Goal: Transaction & Acquisition: Purchase product/service

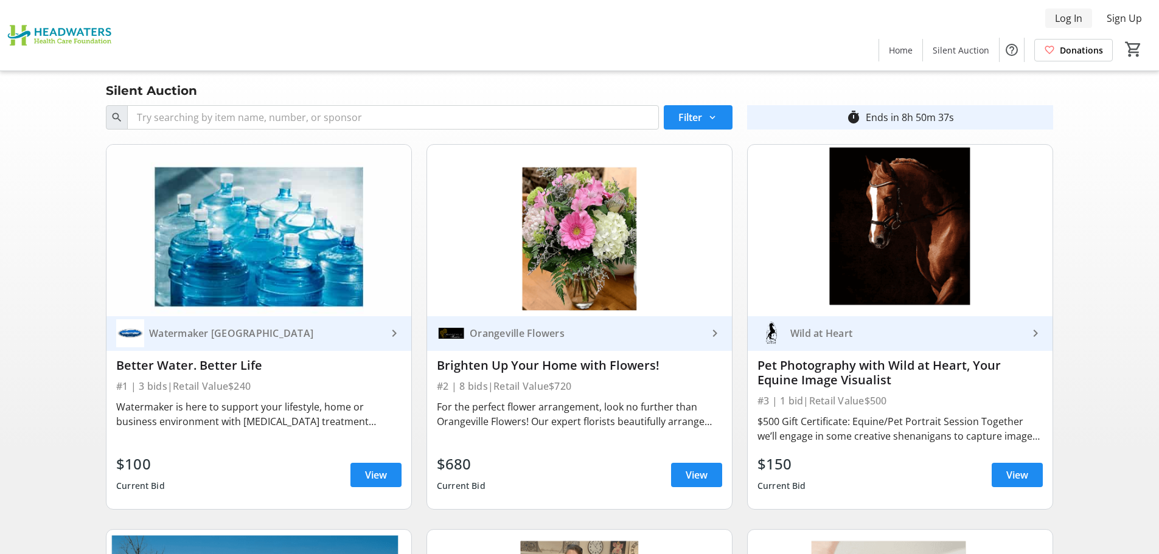
click at [1069, 15] on span "Log In" at bounding box center [1068, 18] width 27 height 15
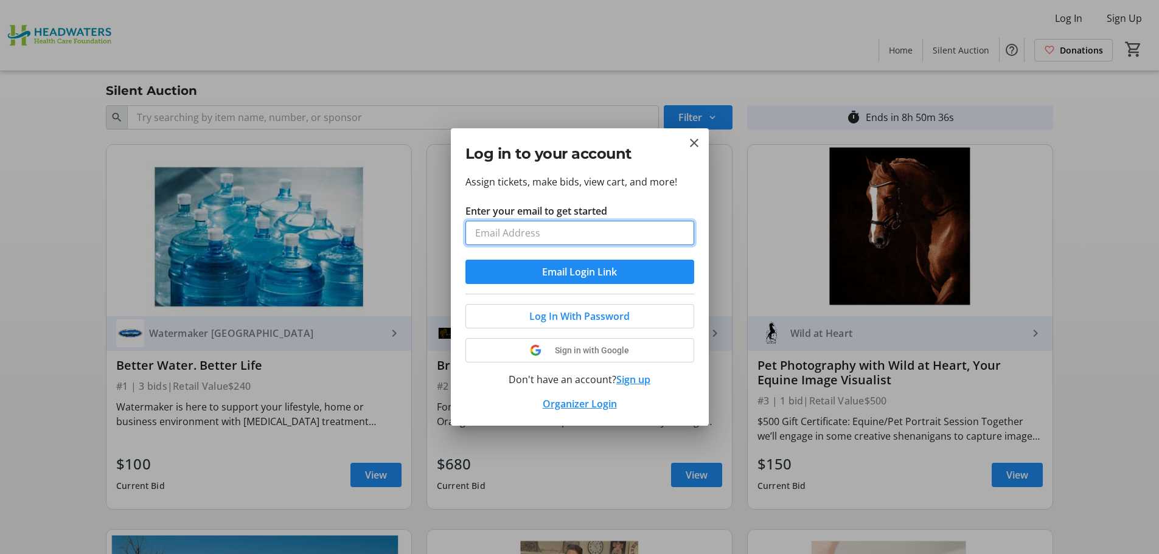
click at [526, 235] on input "Enter your email to get started" at bounding box center [580, 233] width 229 height 24
type input "[PERSON_NAME][EMAIL_ADDRESS][DOMAIN_NAME]"
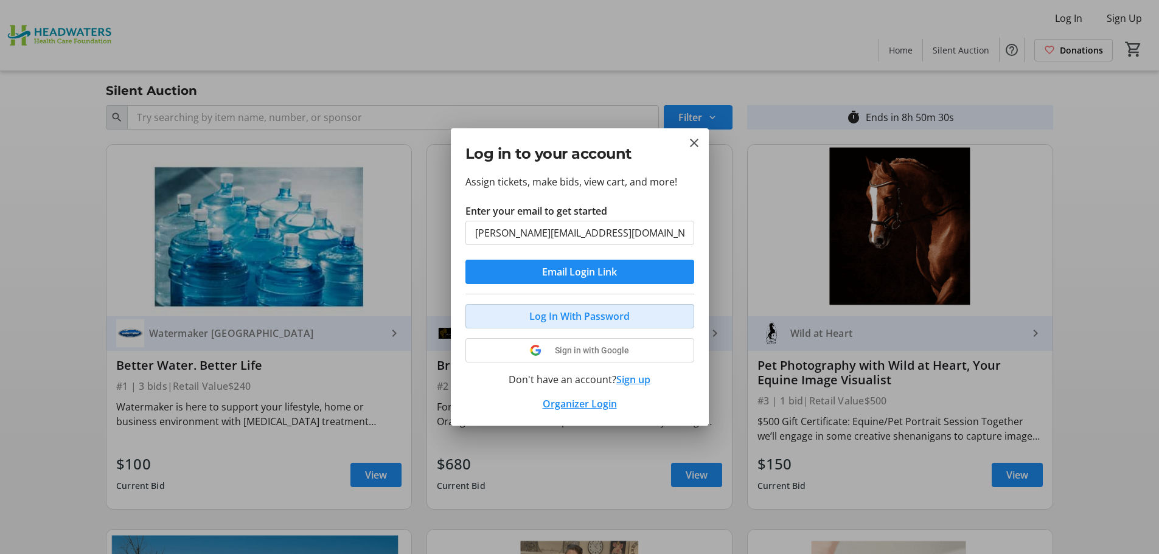
click at [552, 314] on span "Log In With Password" at bounding box center [579, 316] width 100 height 15
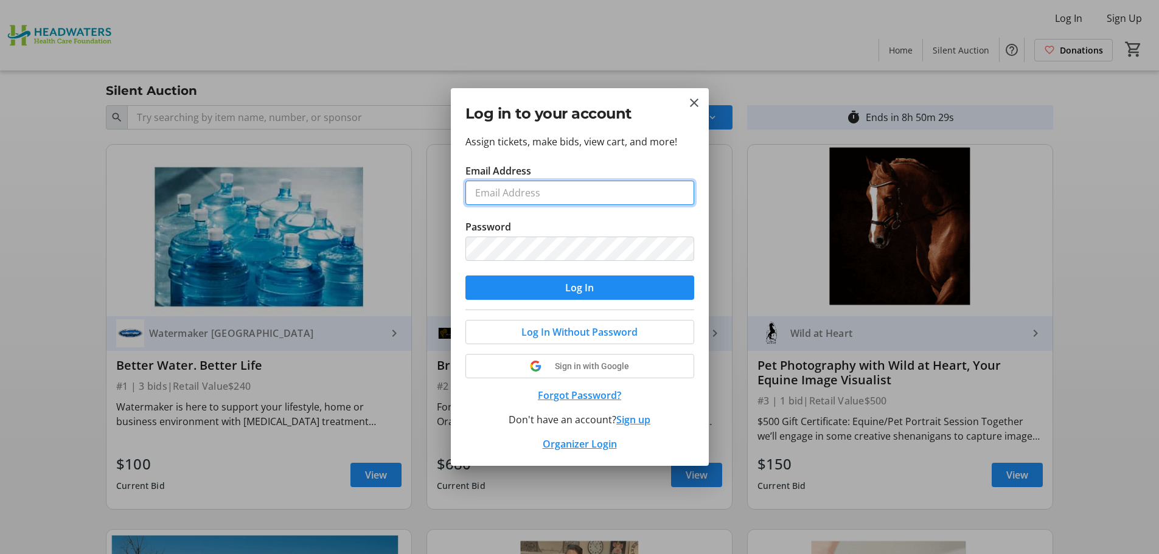
click at [517, 192] on input "Email Address" at bounding box center [580, 193] width 229 height 24
type input "[PERSON_NAME][EMAIL_ADDRESS][DOMAIN_NAME]"
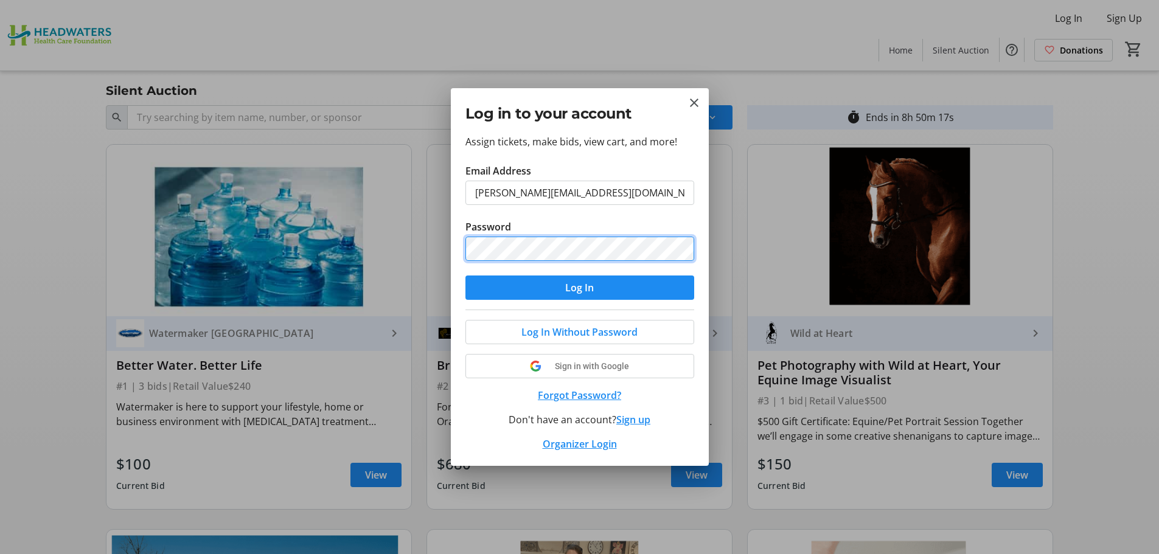
click at [466, 276] on button "Log In" at bounding box center [580, 288] width 229 height 24
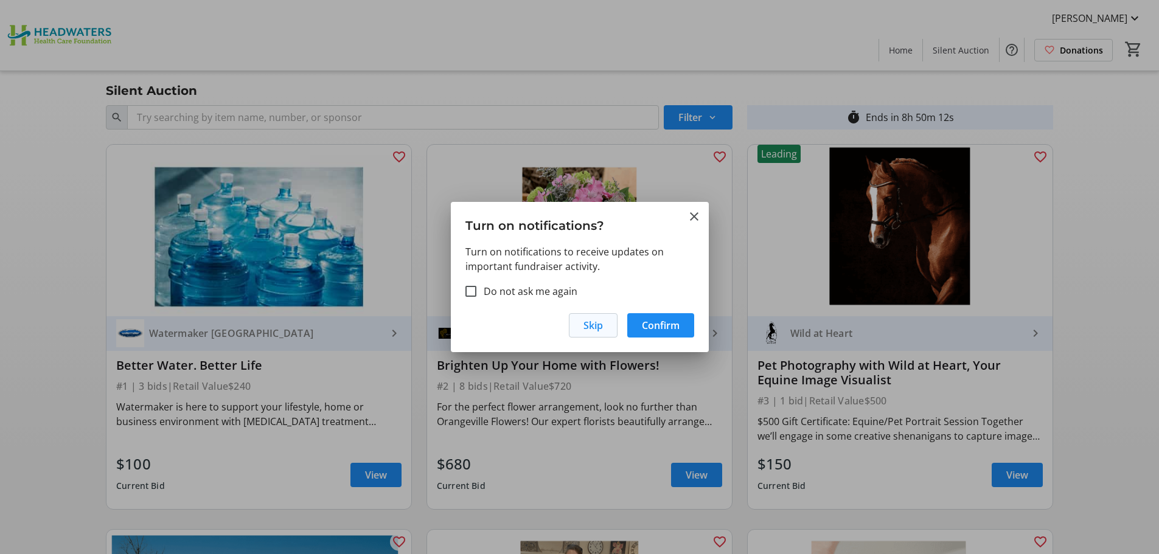
click at [595, 327] on span "Skip" at bounding box center [593, 325] width 19 height 15
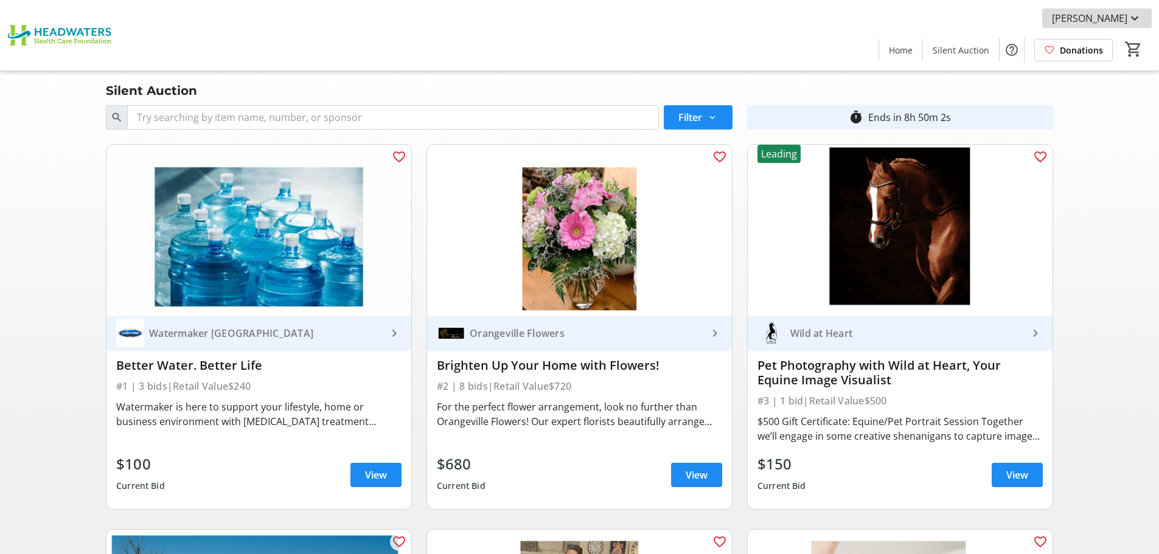
click at [1133, 18] on mat-icon at bounding box center [1135, 18] width 15 height 15
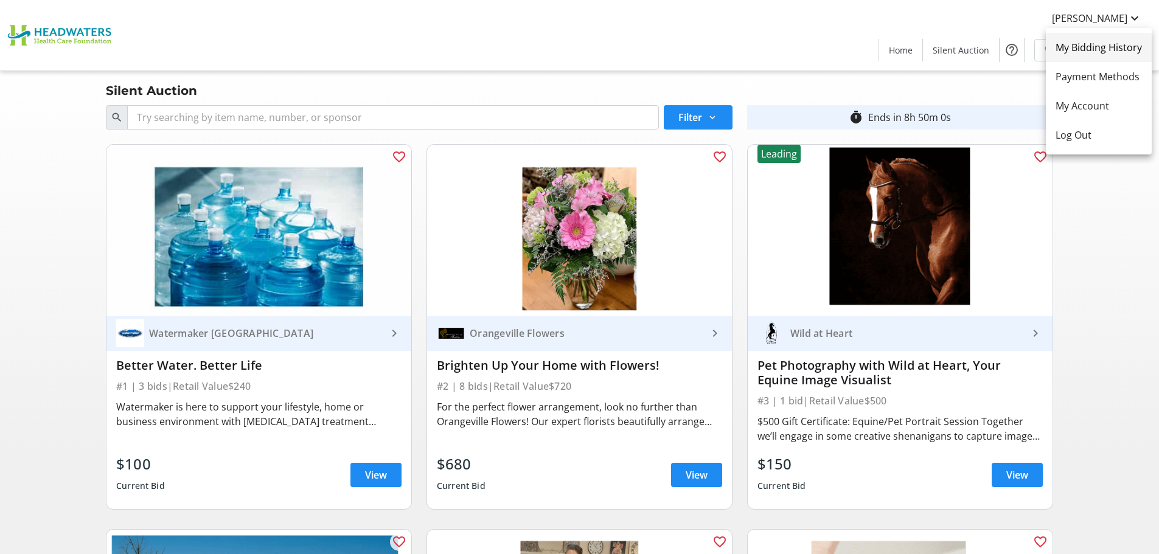
click at [1116, 49] on span "My Bidding History" at bounding box center [1099, 47] width 86 height 15
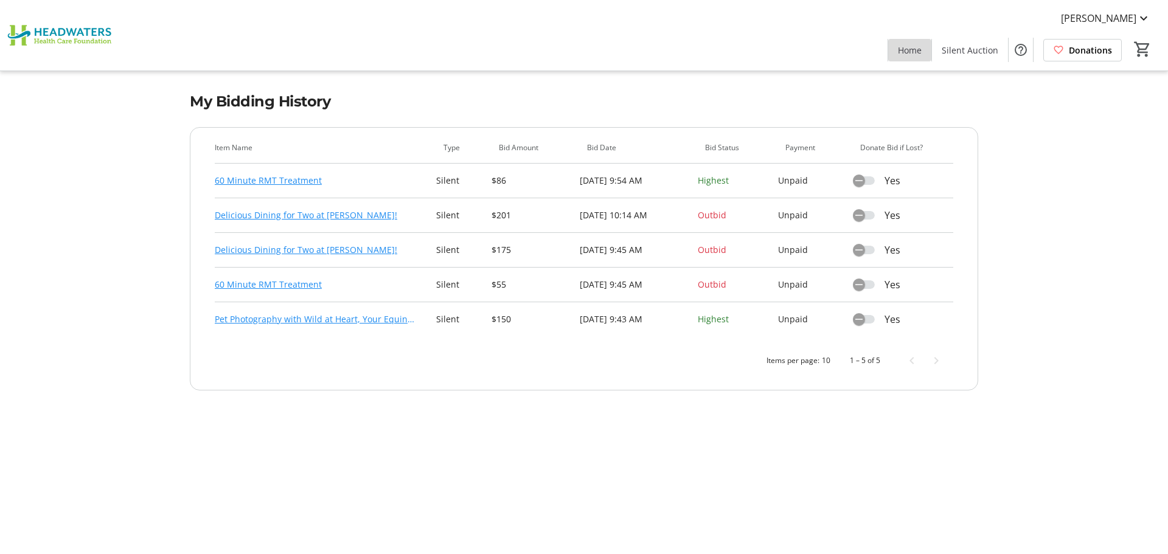
click at [909, 46] on span "Home" at bounding box center [910, 50] width 24 height 13
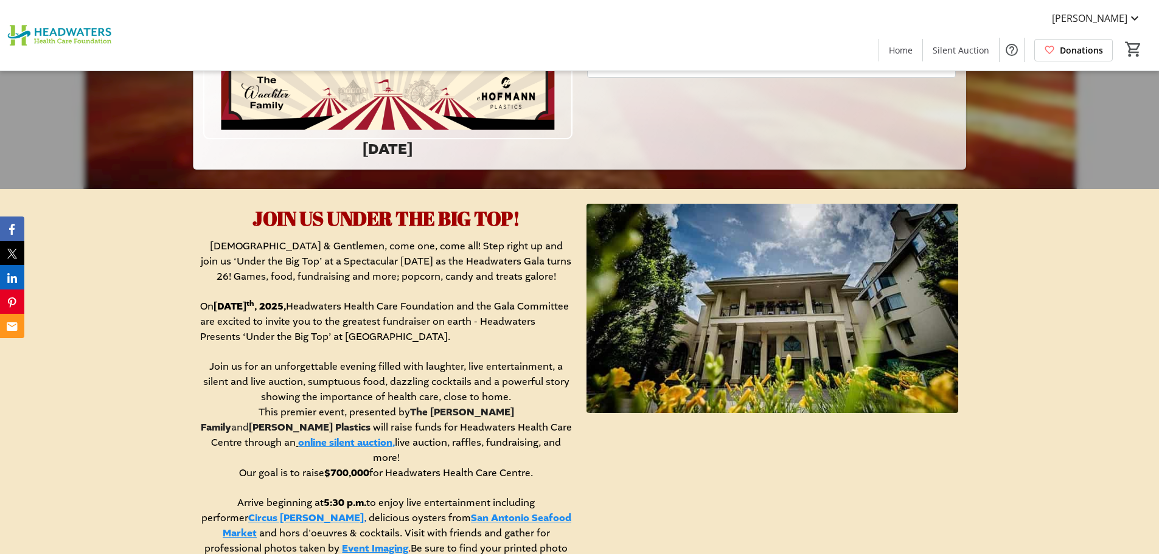
scroll to position [791, 0]
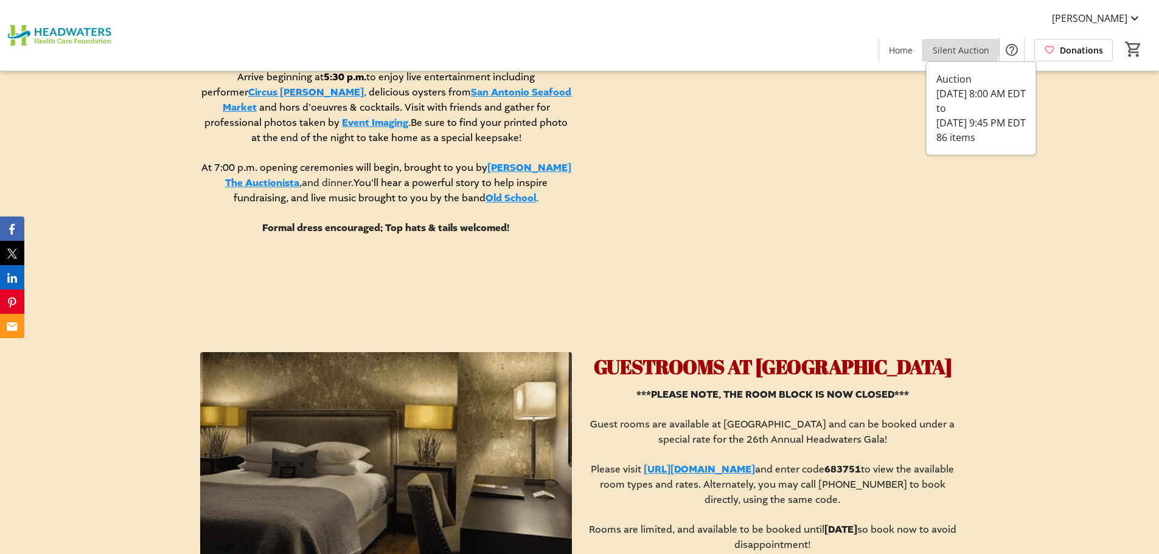
click at [962, 44] on span "Silent Auction" at bounding box center [961, 50] width 57 height 13
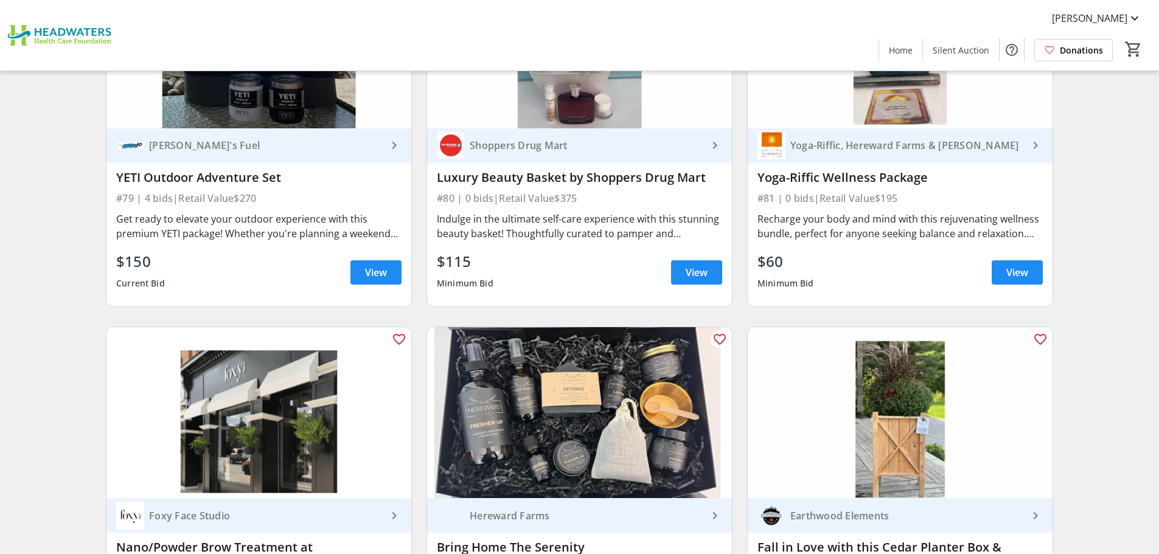
scroll to position [10041, 0]
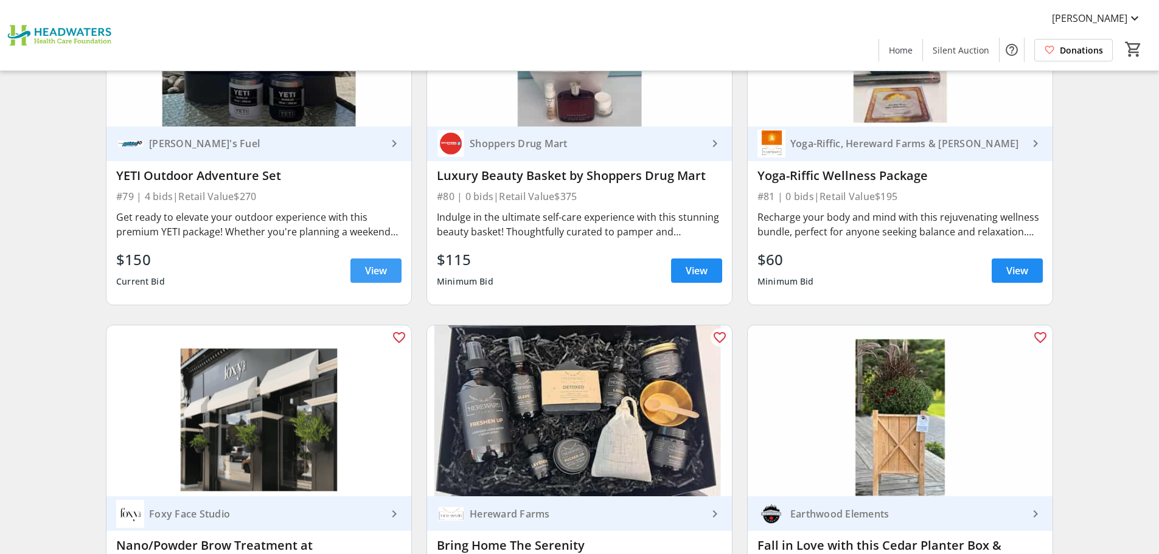
click at [400, 264] on span at bounding box center [376, 270] width 51 height 29
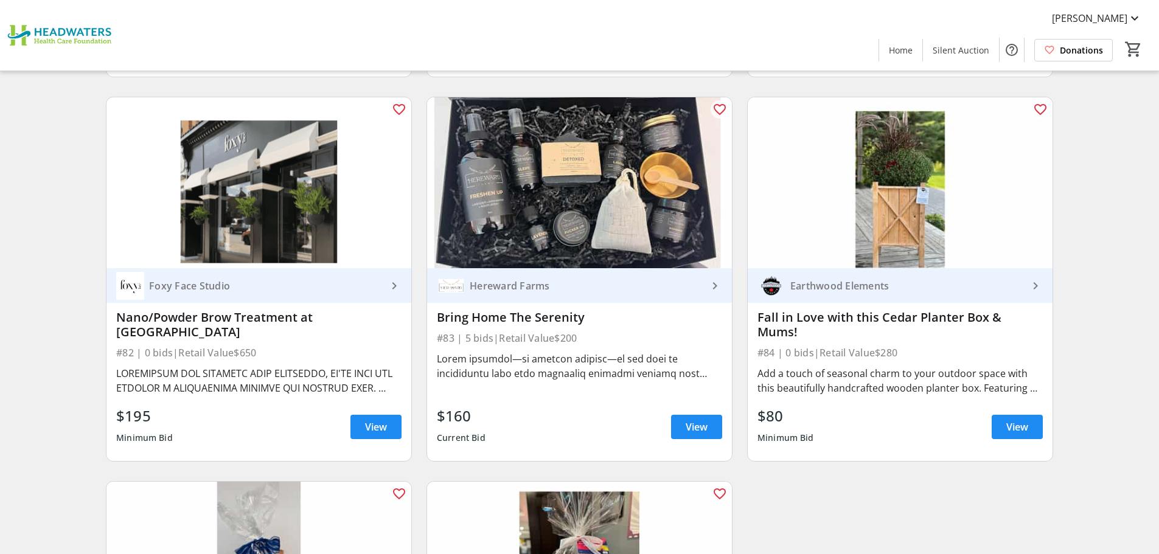
scroll to position [10326, 0]
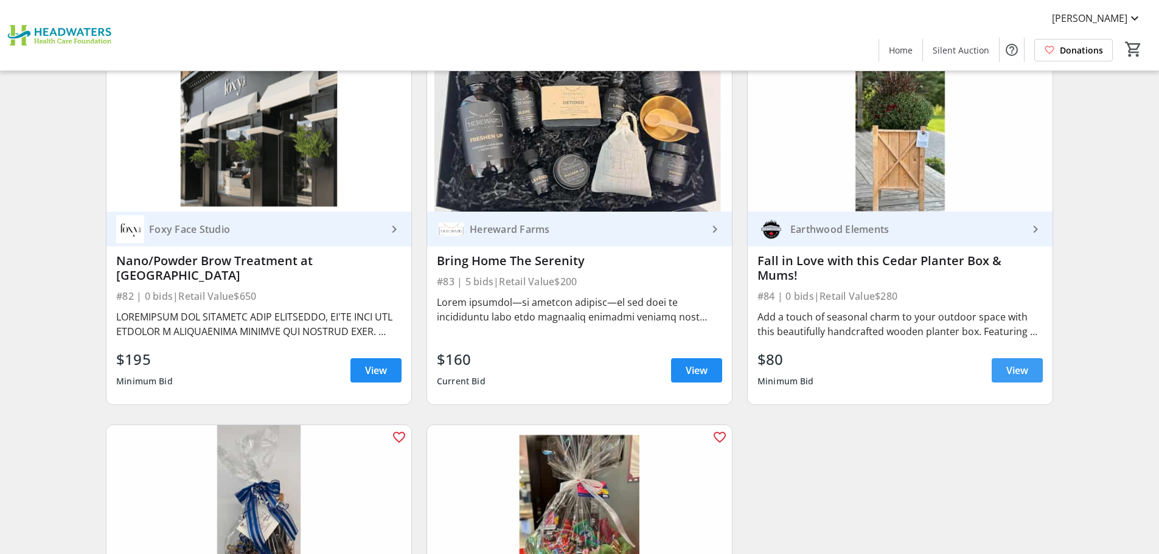
click at [1018, 363] on span "View" at bounding box center [1018, 370] width 22 height 15
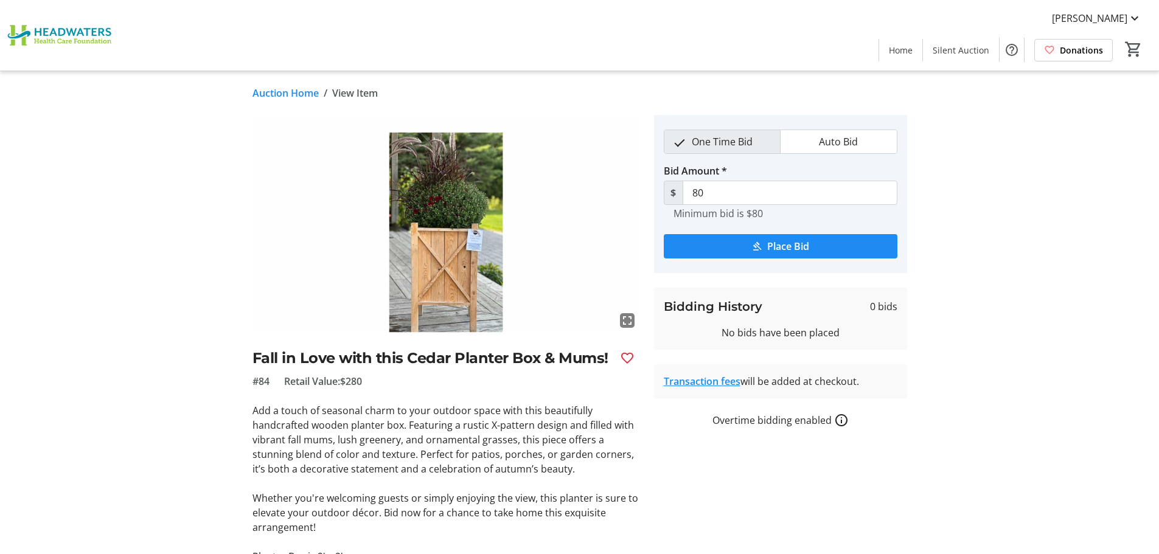
click at [626, 319] on mat-icon "fullscreen" at bounding box center [627, 320] width 15 height 15
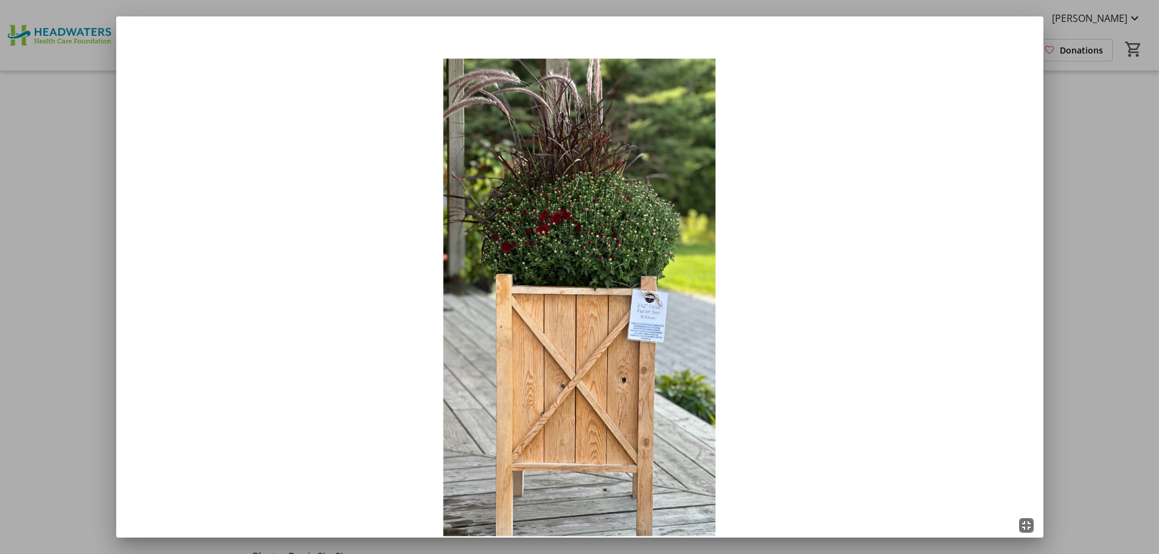
click at [1029, 526] on mat-icon "fullscreen_exit" at bounding box center [1026, 525] width 15 height 15
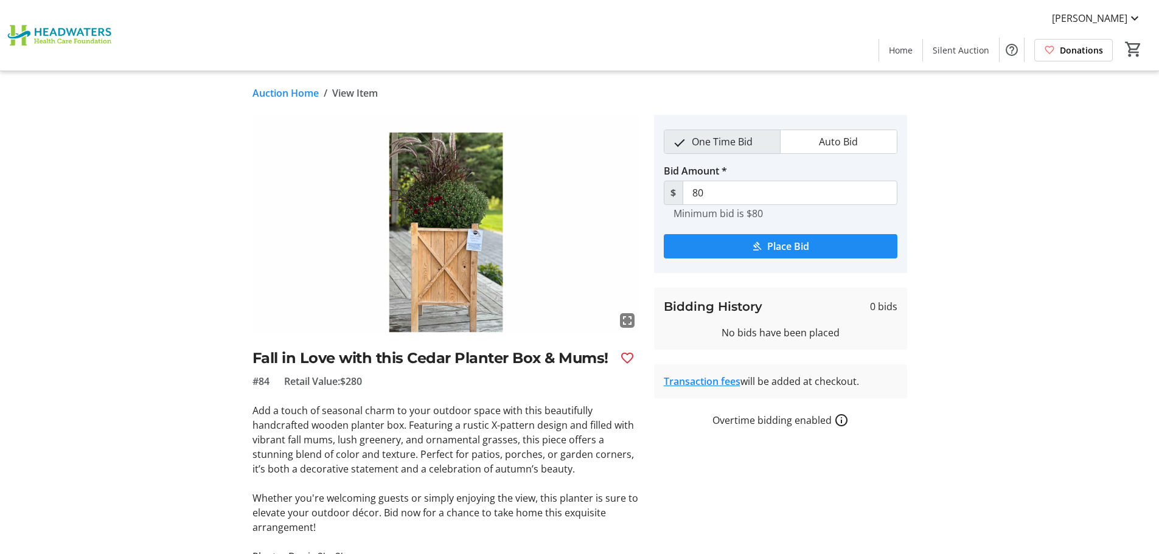
click at [265, 90] on link "Auction Home" at bounding box center [286, 93] width 66 height 15
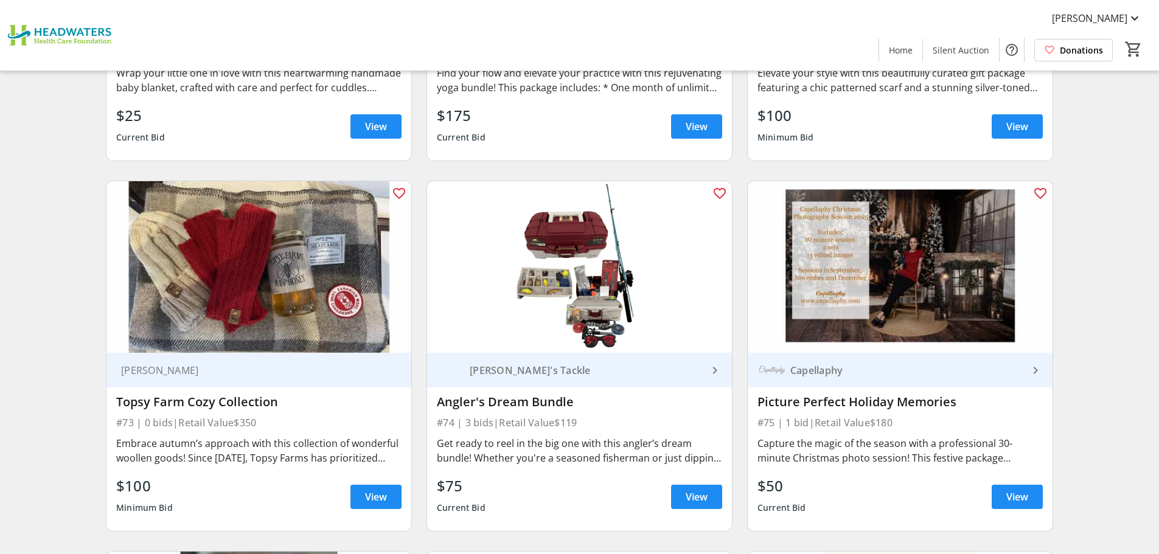
scroll to position [9048, 0]
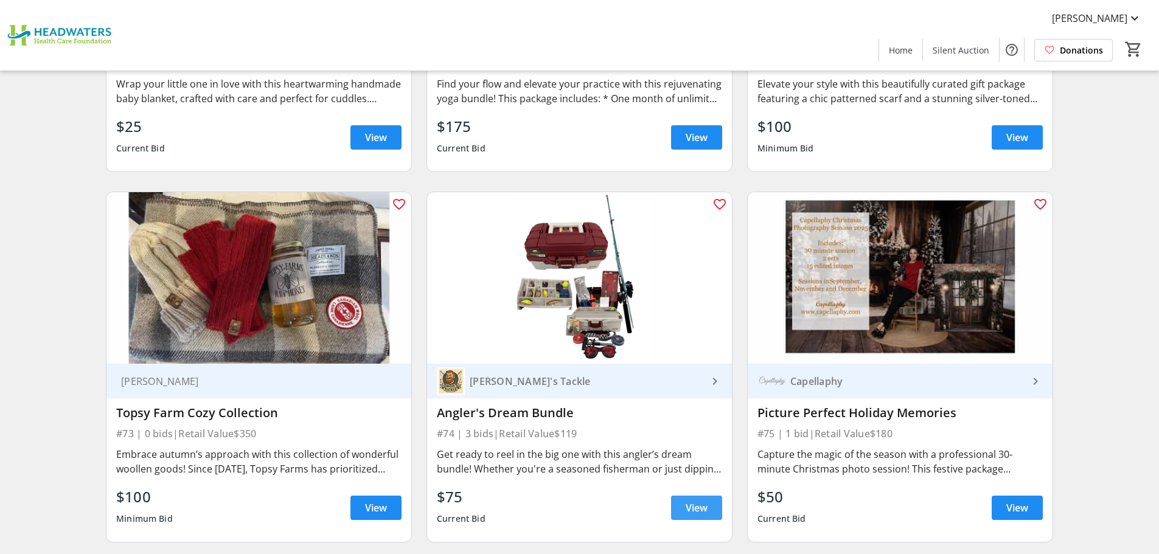
click at [703, 510] on span "View" at bounding box center [697, 508] width 22 height 15
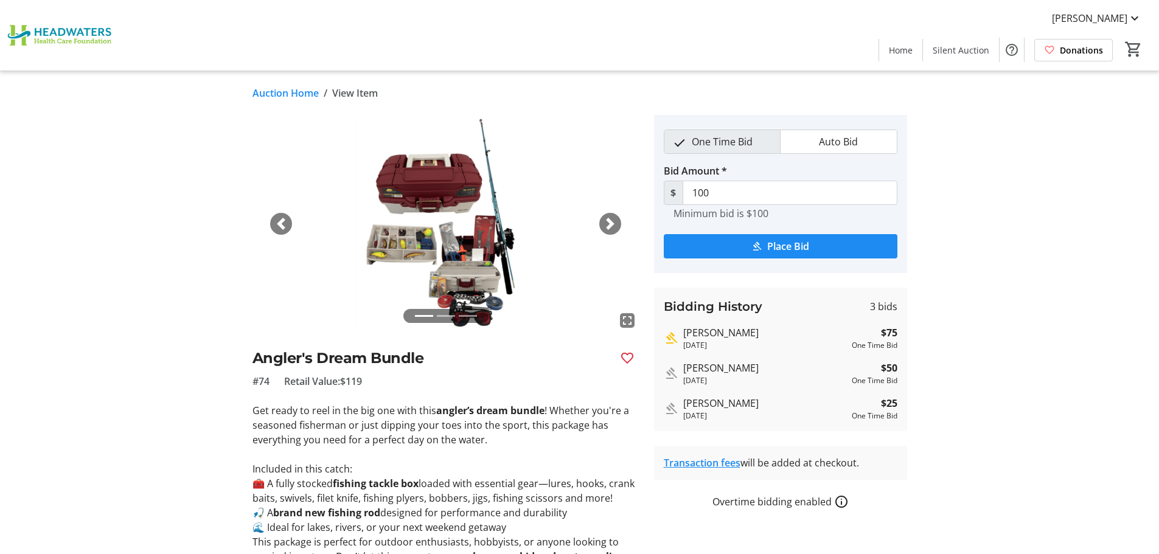
click at [609, 228] on span "button" at bounding box center [610, 224] width 12 height 12
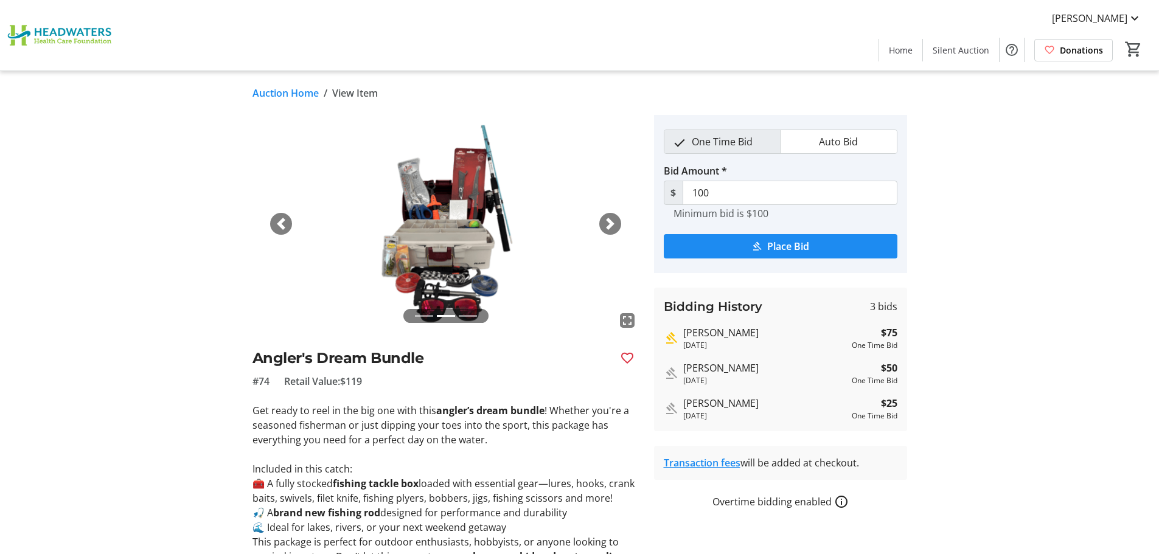
click at [630, 325] on mat-icon "fullscreen" at bounding box center [627, 320] width 15 height 15
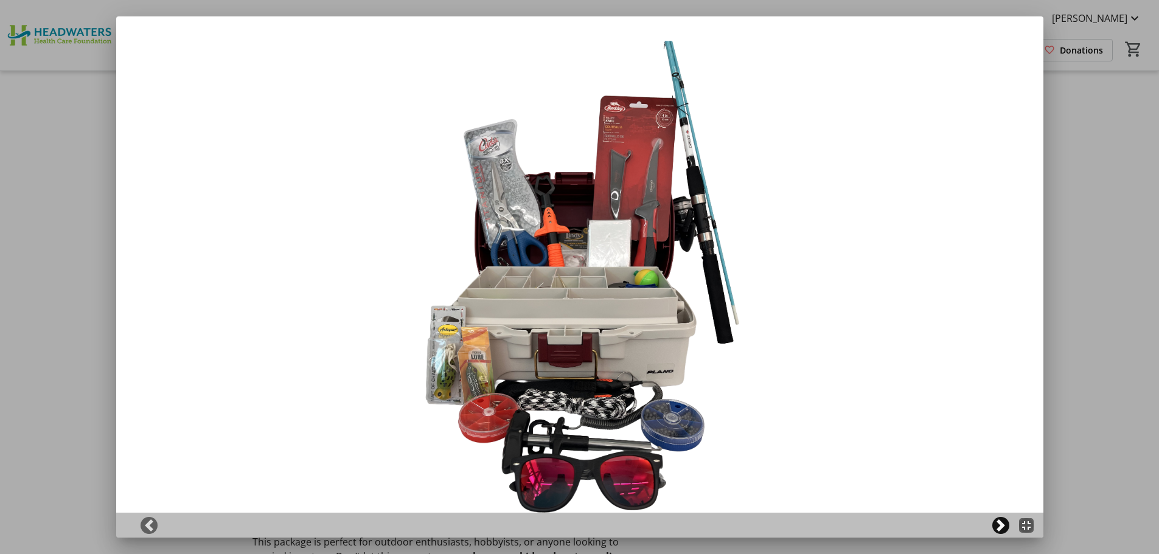
click at [1004, 525] on span at bounding box center [1001, 526] width 12 height 12
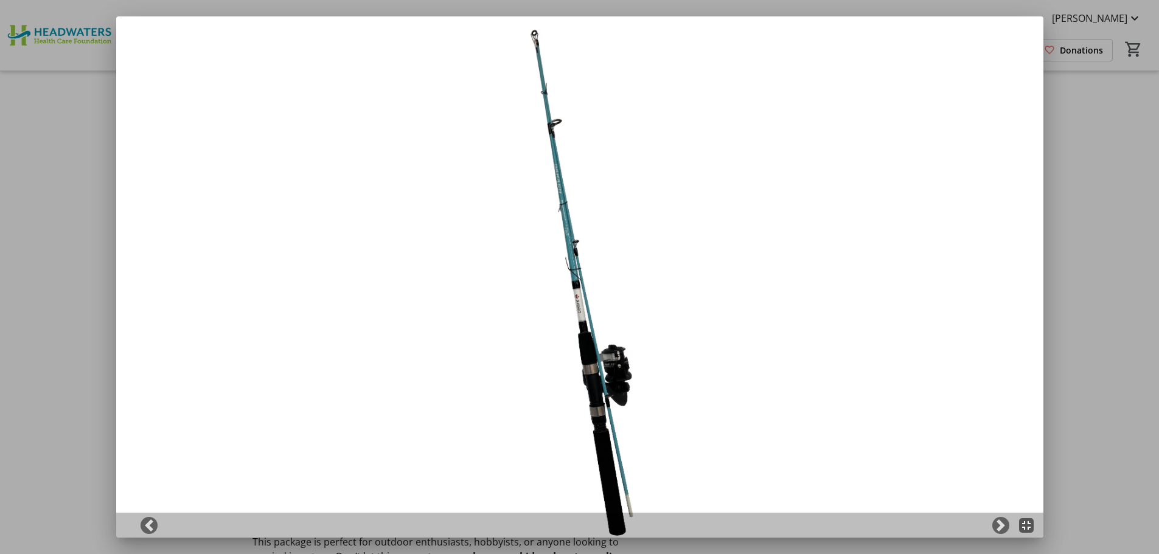
click at [1027, 525] on mat-icon "fullscreen_exit" at bounding box center [1026, 525] width 15 height 15
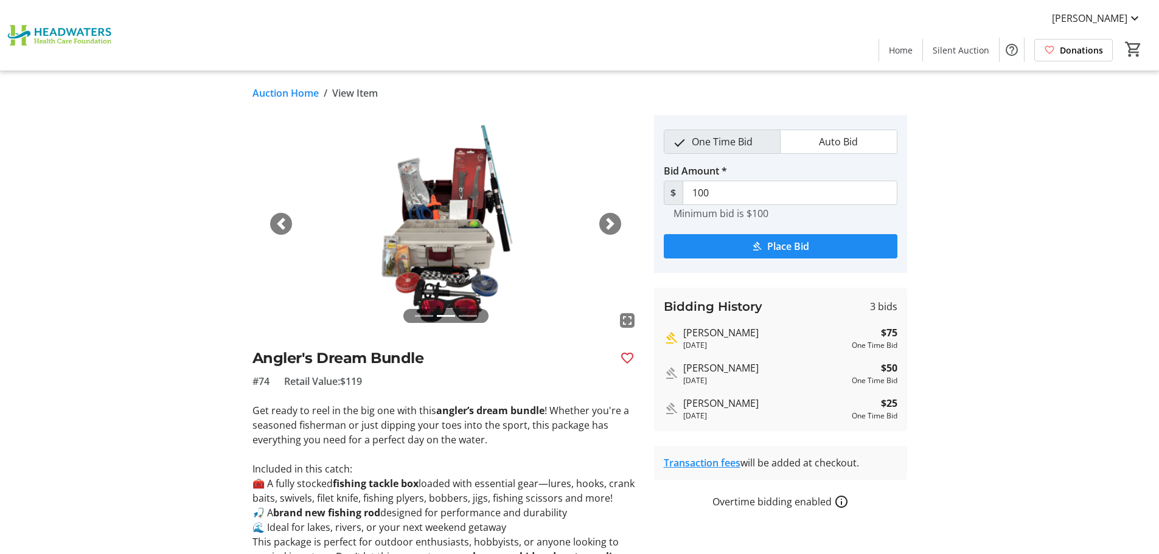
click at [296, 93] on link "Auction Home" at bounding box center [286, 93] width 66 height 15
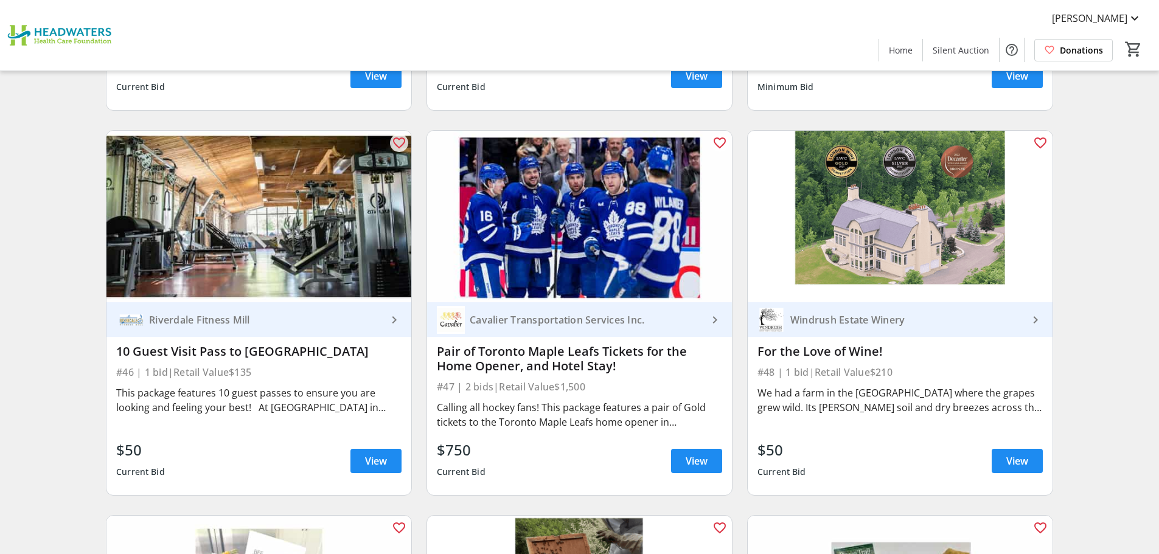
scroll to position [5701, 0]
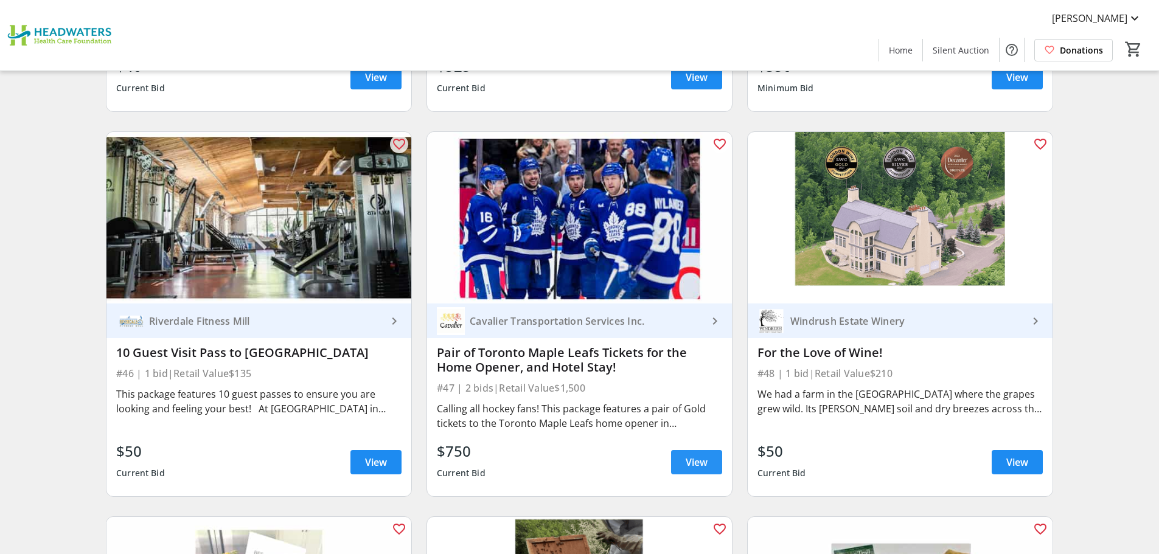
click at [687, 455] on span "View" at bounding box center [697, 462] width 22 height 15
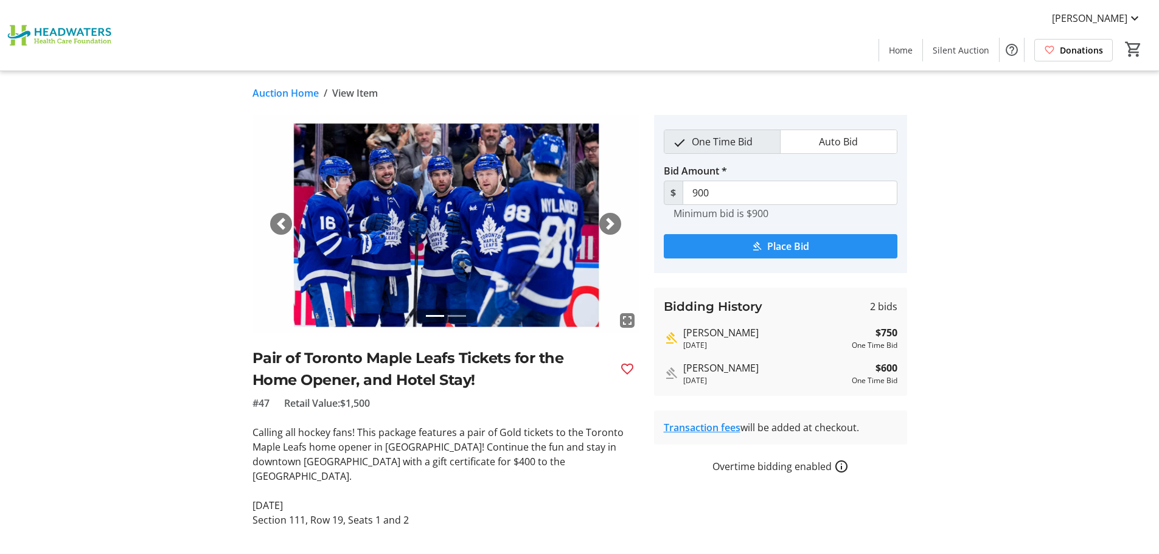
click at [803, 246] on span "Place Bid" at bounding box center [788, 246] width 42 height 15
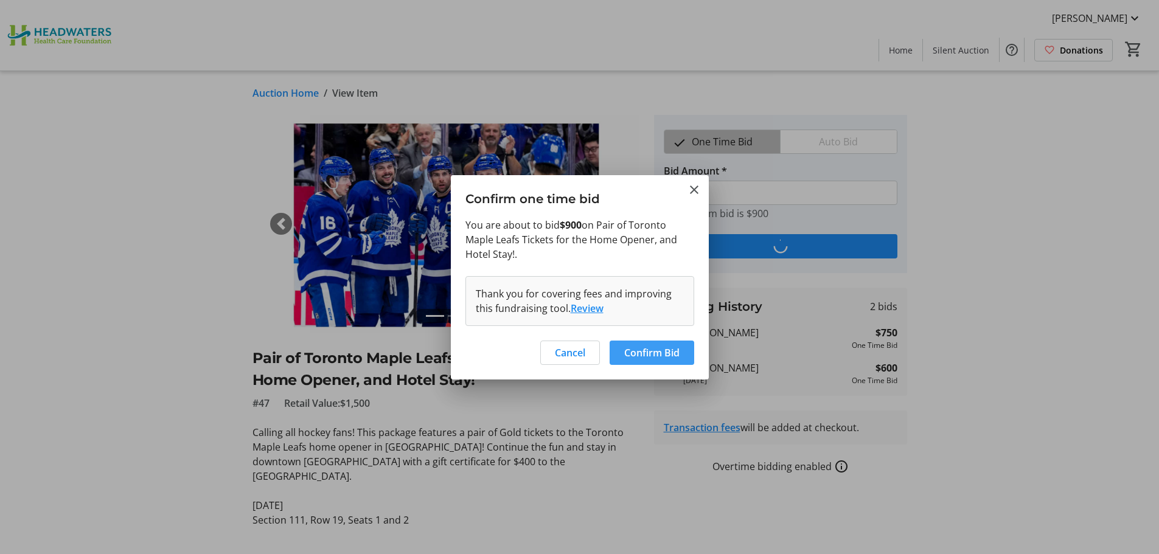
click at [646, 349] on span "Confirm Bid" at bounding box center [651, 353] width 55 height 15
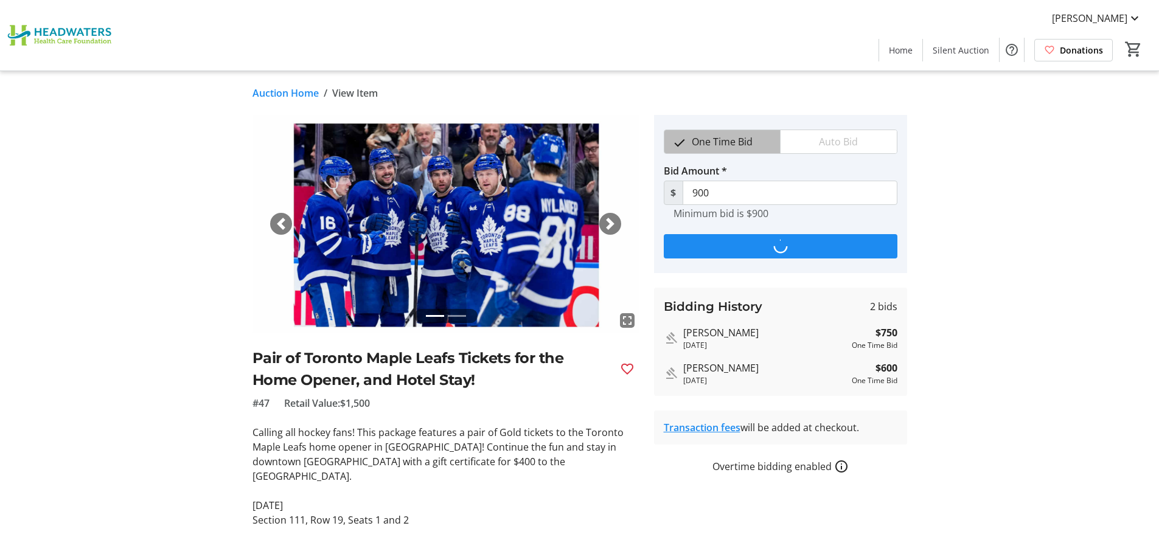
type input "1,050"
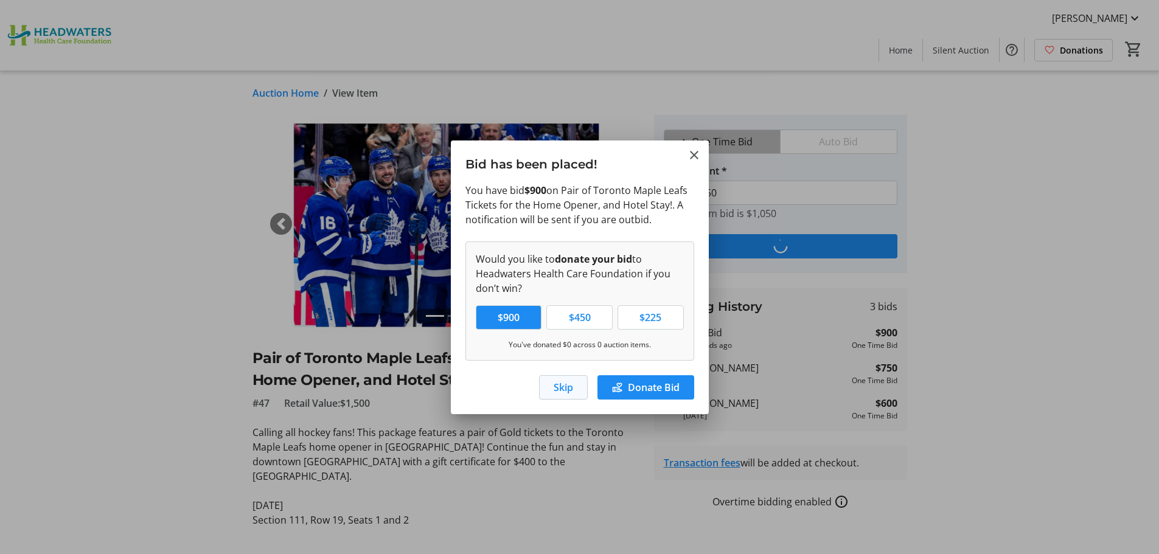
click at [557, 389] on span "Skip" at bounding box center [563, 387] width 19 height 15
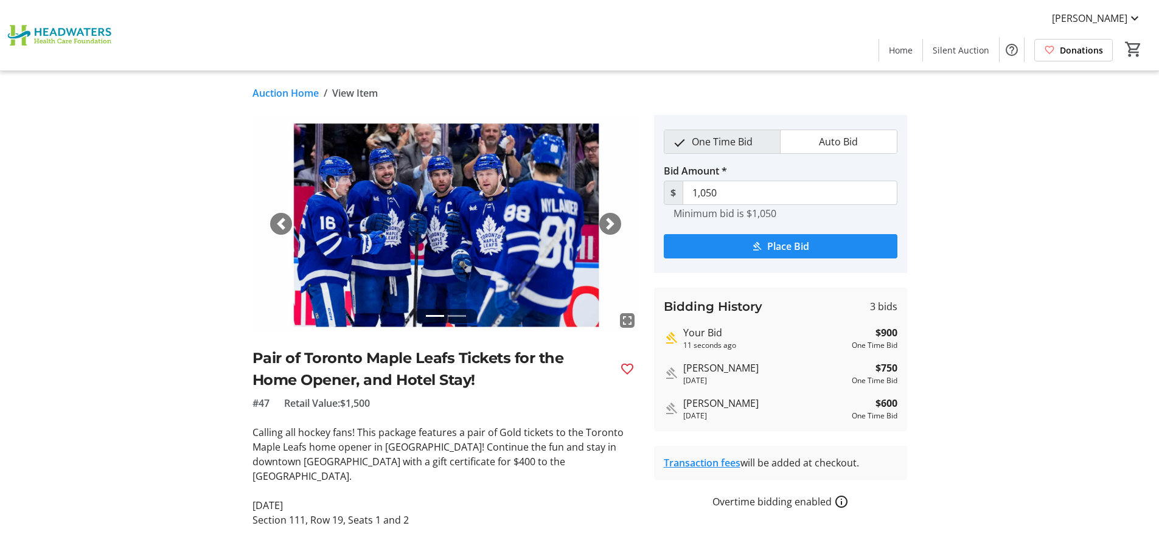
click at [273, 93] on link "Auction Home" at bounding box center [286, 93] width 66 height 15
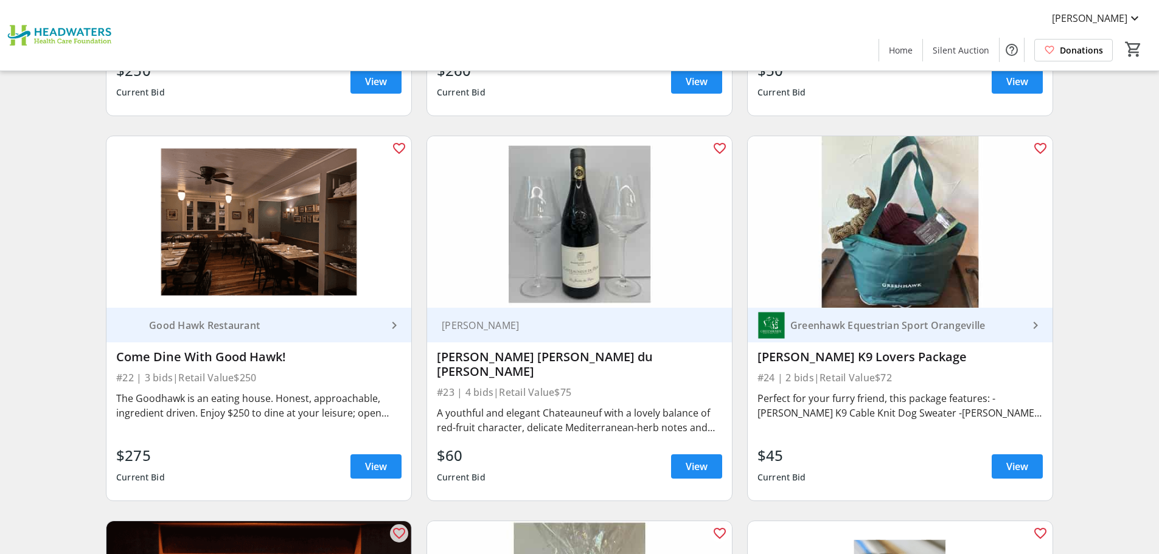
scroll to position [2658, 0]
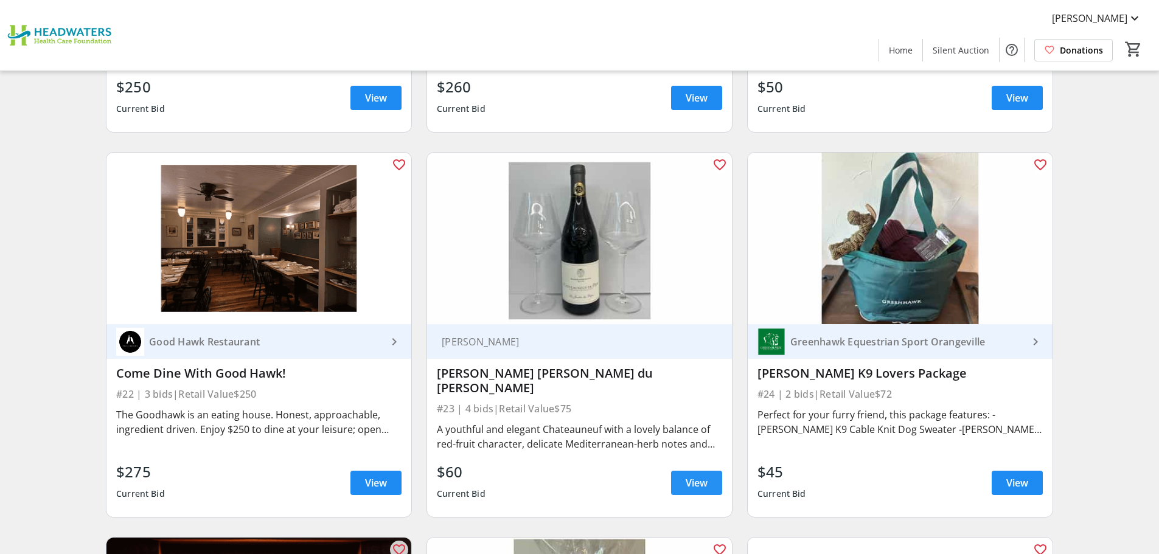
click at [695, 476] on span "View" at bounding box center [697, 483] width 22 height 15
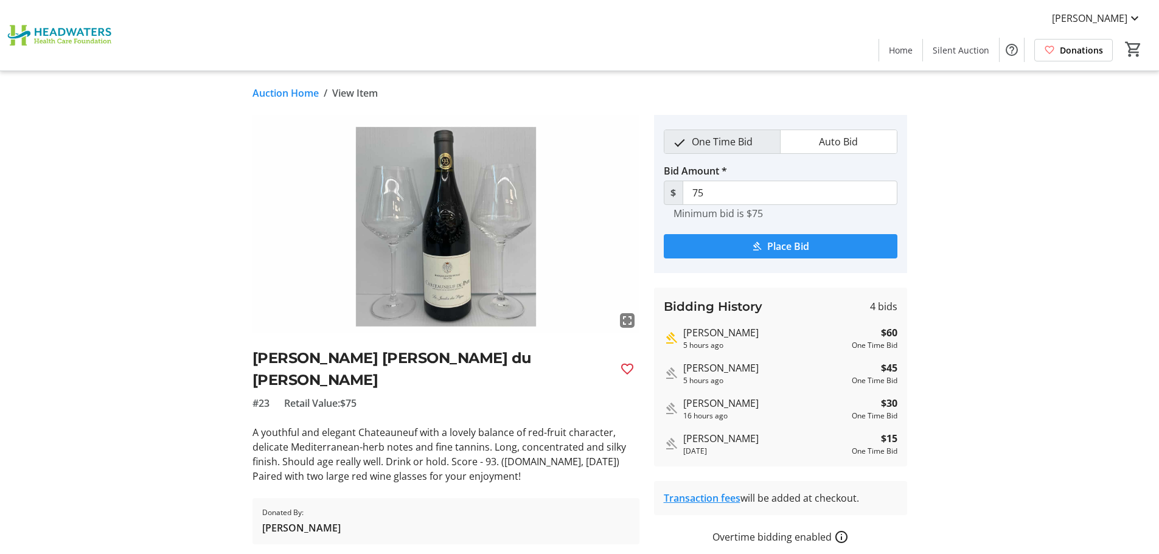
click at [787, 249] on span "Place Bid" at bounding box center [788, 246] width 42 height 15
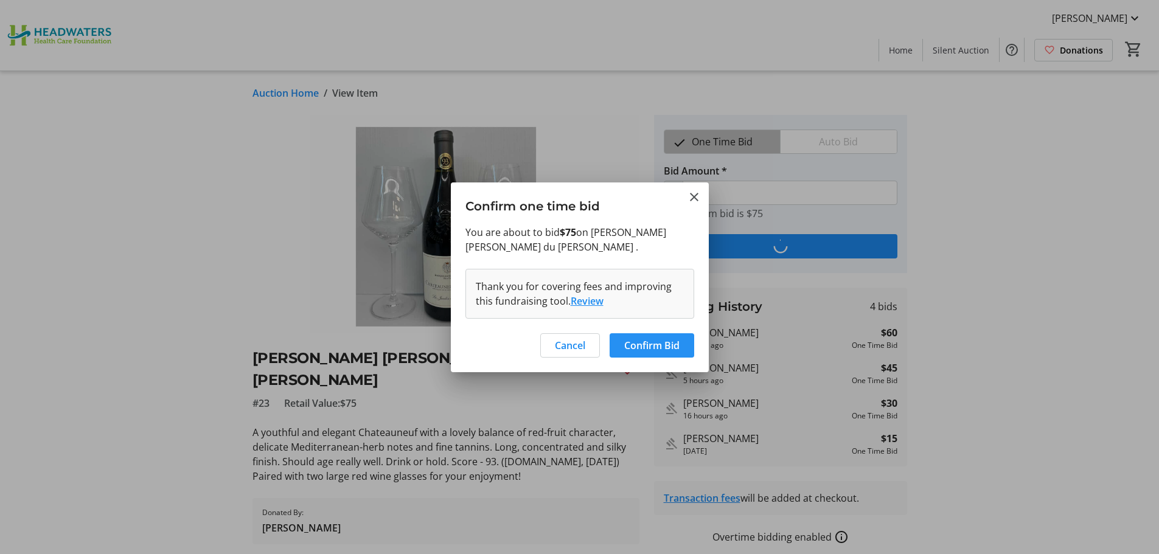
click at [654, 346] on span "Confirm Bid" at bounding box center [651, 345] width 55 height 15
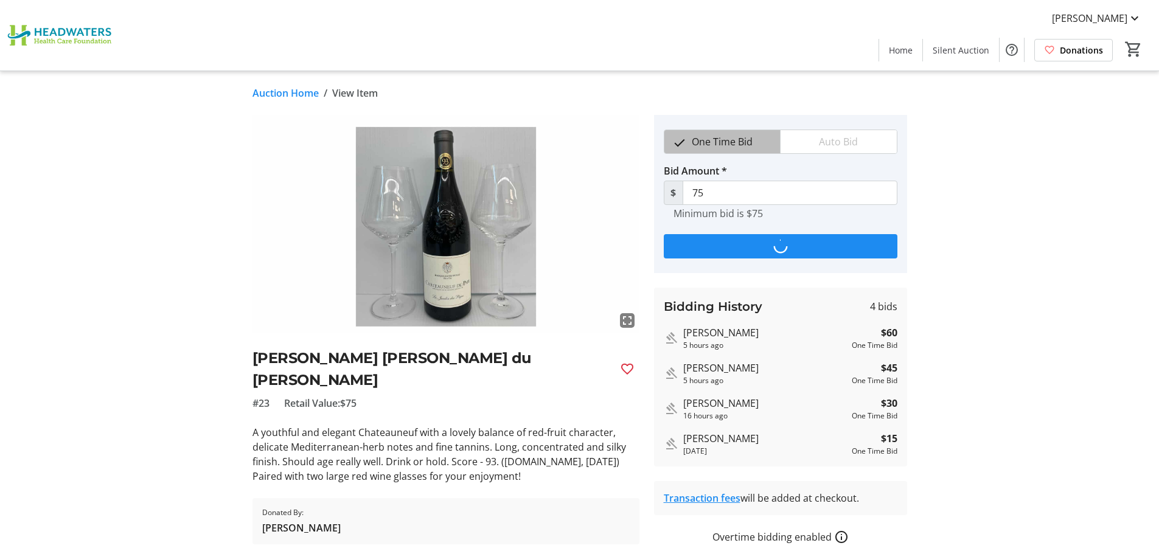
type input "90"
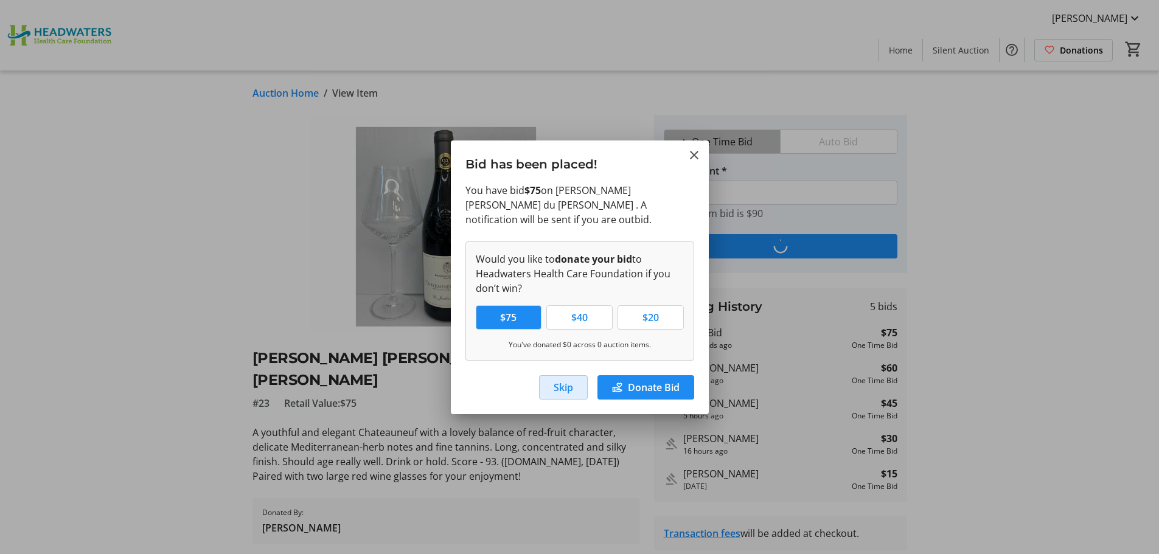
click at [560, 385] on span "Skip" at bounding box center [563, 387] width 19 height 15
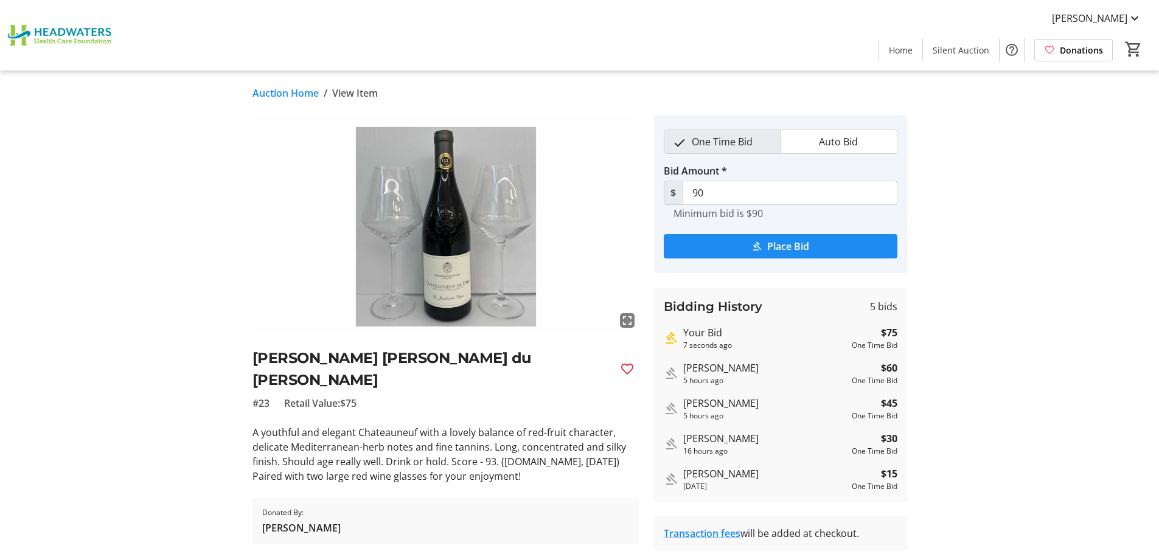
click at [290, 92] on link "Auction Home" at bounding box center [286, 93] width 66 height 15
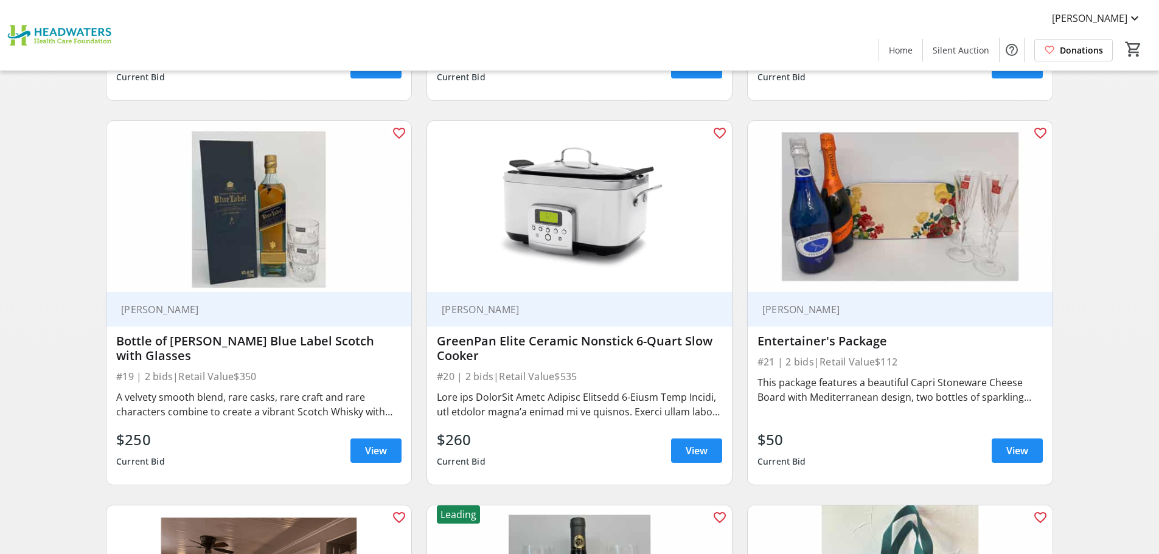
scroll to position [2293, 0]
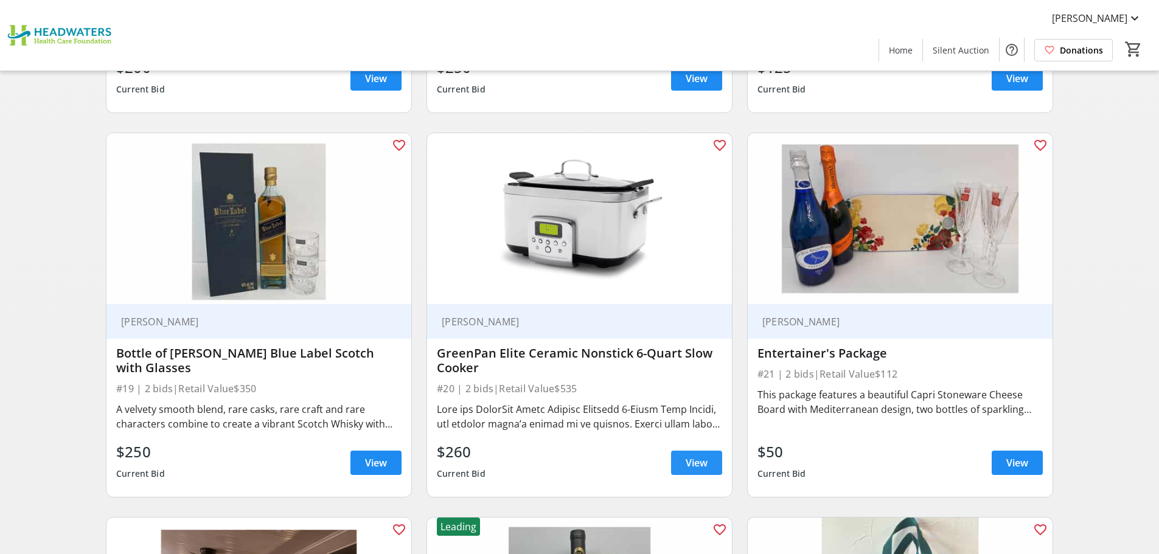
click at [696, 462] on span "View" at bounding box center [697, 463] width 22 height 15
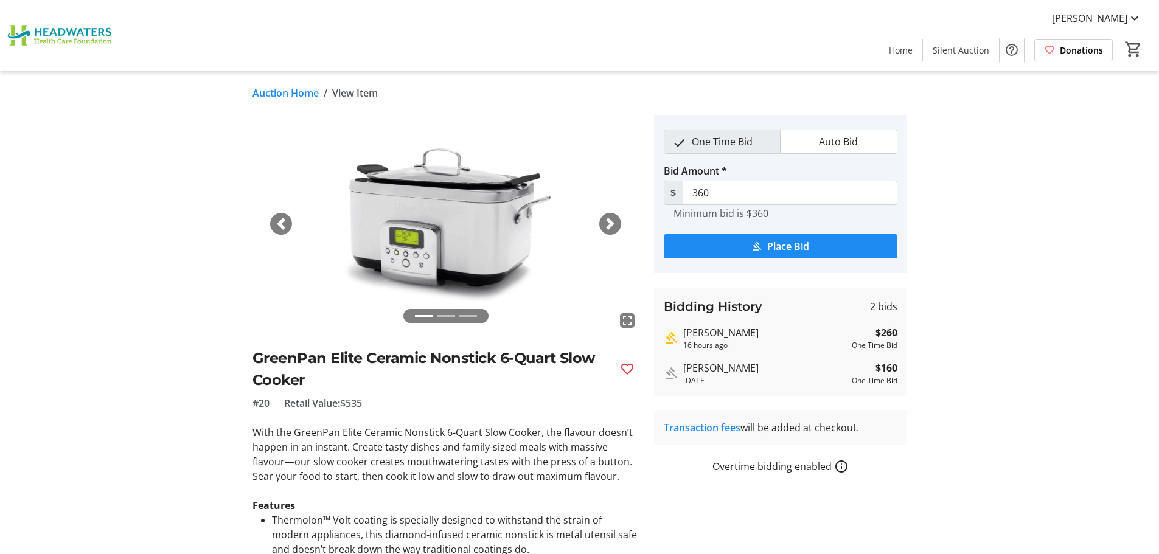
click at [614, 222] on span "button" at bounding box center [610, 224] width 12 height 12
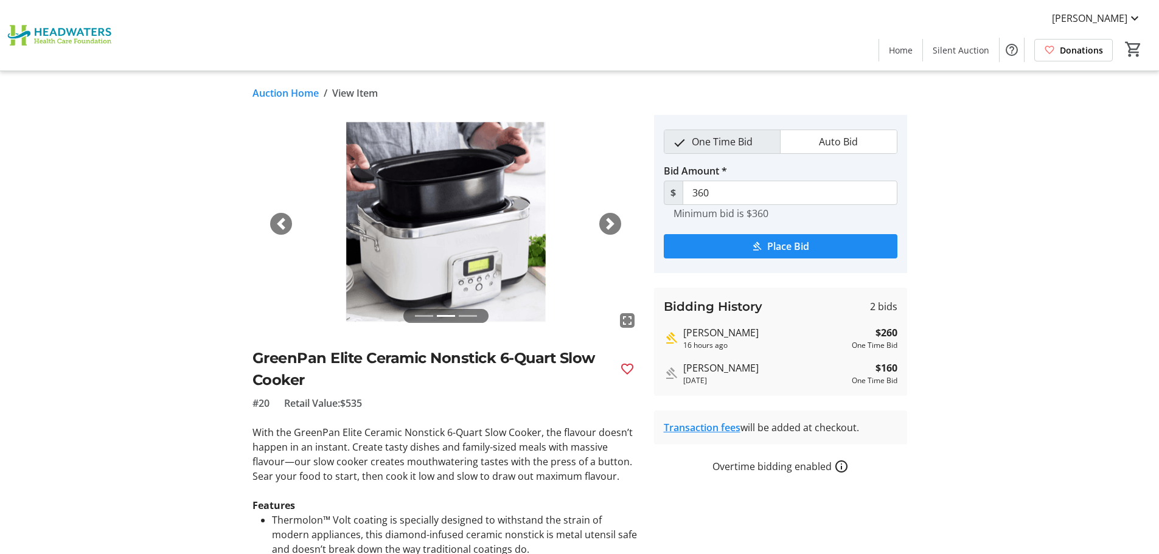
click at [614, 222] on span "button" at bounding box center [610, 224] width 12 height 12
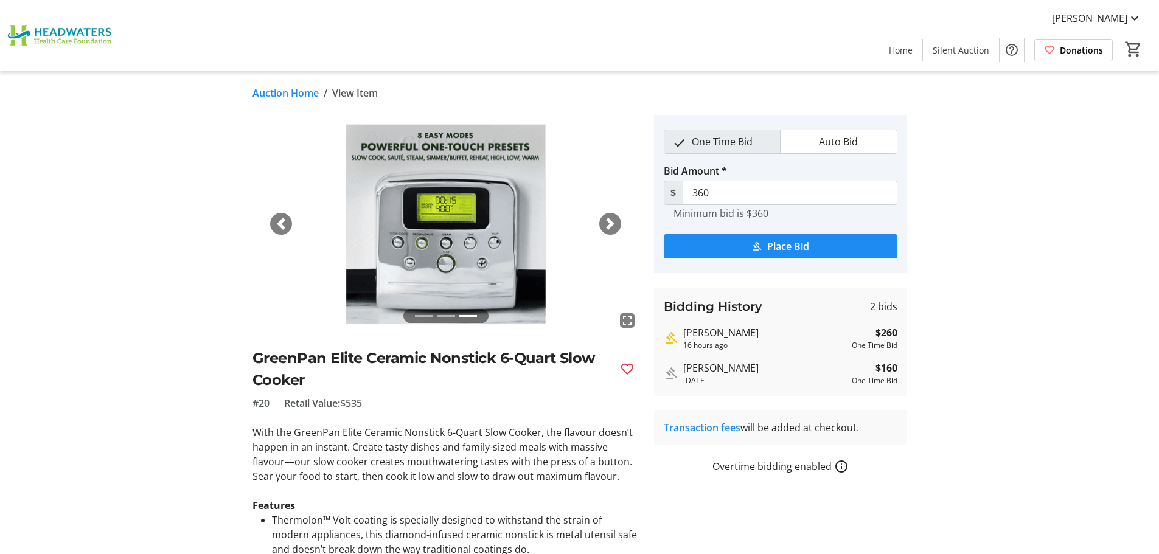
click at [613, 225] on span "button" at bounding box center [610, 224] width 12 height 12
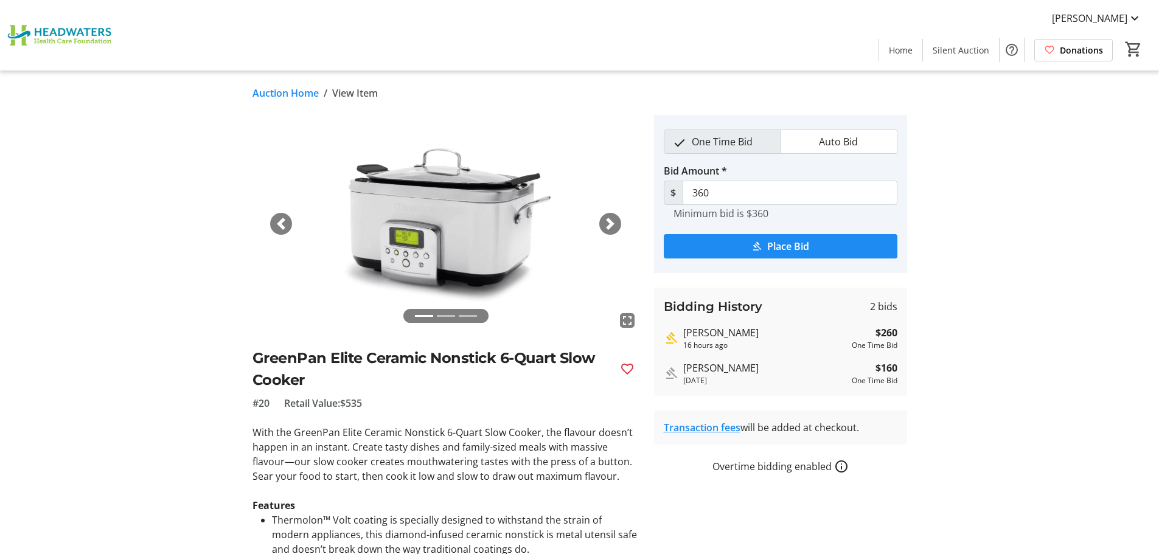
click at [295, 91] on link "Auction Home" at bounding box center [286, 93] width 66 height 15
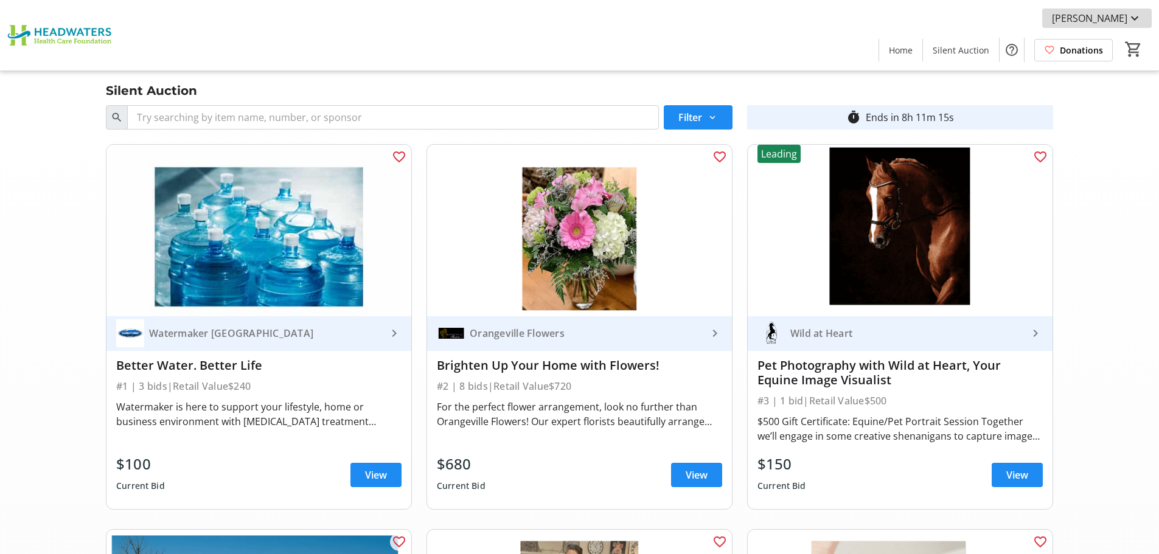
click at [1137, 19] on mat-icon at bounding box center [1135, 18] width 15 height 15
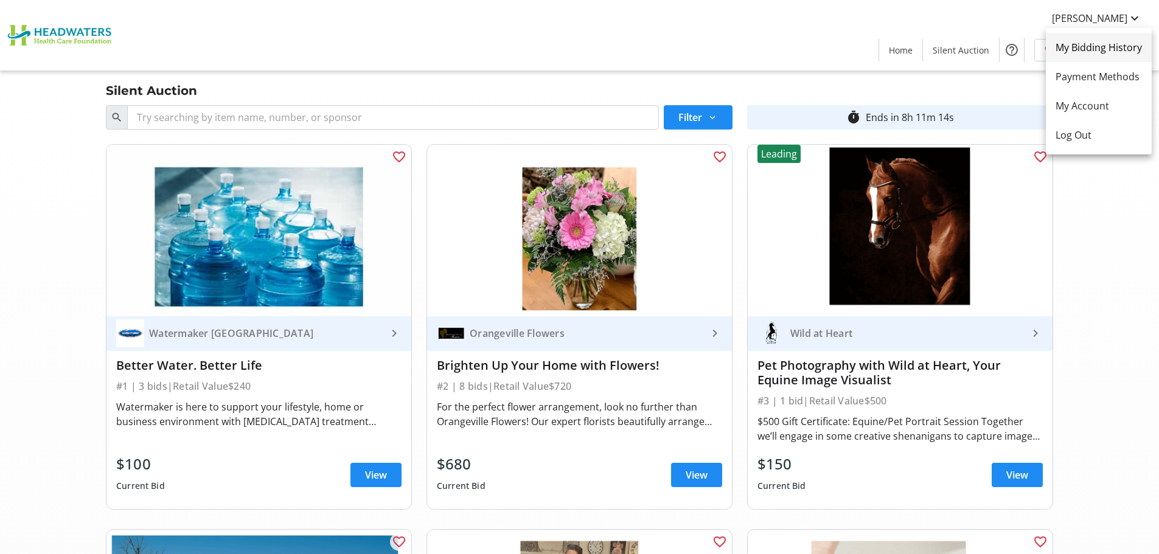
click at [1101, 46] on span "My Bidding History" at bounding box center [1099, 47] width 86 height 15
